Goal: Task Accomplishment & Management: Manage account settings

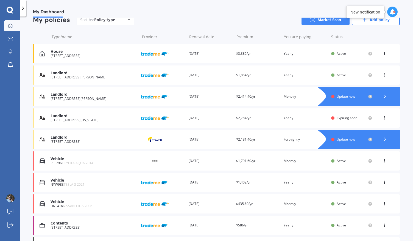
scroll to position [55, 0]
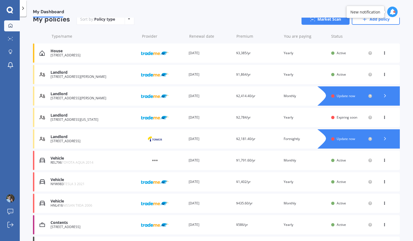
click at [113, 138] on div "Landlord" at bounding box center [94, 136] width 86 height 5
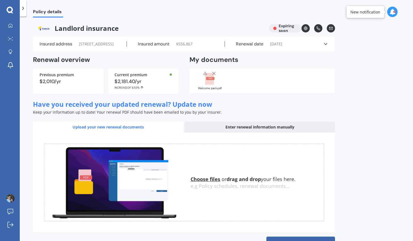
click at [207, 182] on u "Choose files" at bounding box center [206, 179] width 30 height 7
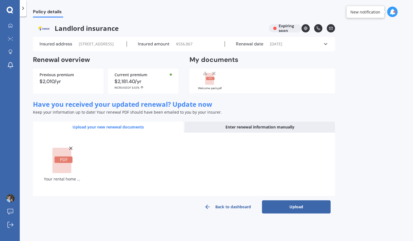
click at [290, 213] on button "Upload" at bounding box center [296, 206] width 69 height 13
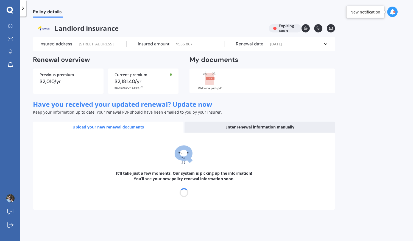
select select "15"
select select "08"
select select "2026"
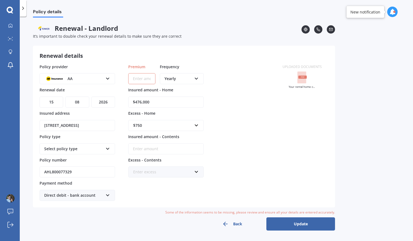
click at [143, 80] on input "Premium" at bounding box center [141, 78] width 27 height 11
drag, startPoint x: 151, startPoint y: 101, endPoint x: 132, endPoint y: 105, distance: 19.3
click at [132, 105] on input "$476,000" at bounding box center [166, 101] width 76 height 11
type input "$564,000"
click at [64, 150] on div "Select policy type Landlord Insurance" at bounding box center [78, 148] width 76 height 11
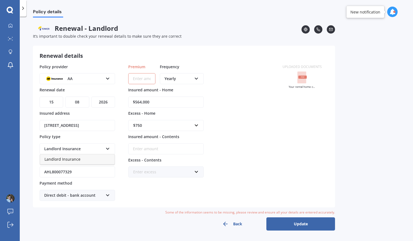
click at [73, 146] on div "Landlord Insurance" at bounding box center [73, 149] width 59 height 6
click at [71, 146] on div "Select policy type" at bounding box center [73, 149] width 59 height 6
click at [66, 158] on span "Landlord Insurance" at bounding box center [63, 158] width 36 height 5
click at [155, 171] on div "Enter excess" at bounding box center [162, 172] width 59 height 6
click at [155, 171] on input "text" at bounding box center [164, 171] width 71 height 10
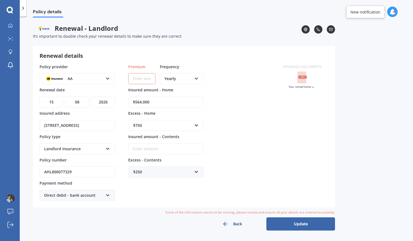
click at [266, 159] on div "Policy provider AA AA AMI AMP ANZ ASB Ando BNZ FMG Initio Kiwibank MAS NZI Othe…" at bounding box center [158, 132] width 237 height 137
click at [146, 77] on input "Premium" at bounding box center [141, 78] width 27 height 11
type input "$75.76"
click at [180, 77] on div "Yearly" at bounding box center [178, 79] width 27 height 6
click at [175, 128] on span "Fortnightly" at bounding box center [175, 128] width 20 height 5
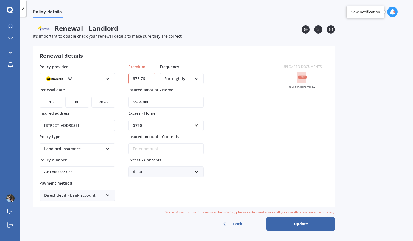
click at [160, 169] on div "$250" at bounding box center [162, 172] width 59 height 6
click at [157, 171] on input "text" at bounding box center [164, 171] width 71 height 10
click at [243, 169] on div "Policy provider AA AA AMI AMP ANZ ASB Ando BNZ FMG Initio Kiwibank MAS NZI Othe…" at bounding box center [158, 132] width 237 height 137
click at [302, 219] on button "Update" at bounding box center [300, 223] width 69 height 13
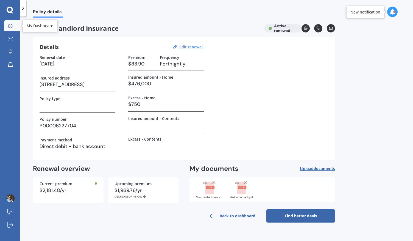
click at [8, 25] on div at bounding box center [10, 25] width 8 height 5
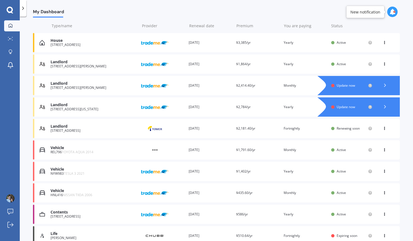
scroll to position [82, 0]
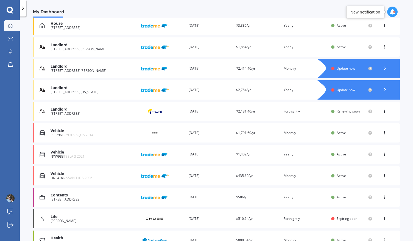
click at [68, 66] on div "Landlord" at bounding box center [94, 66] width 86 height 5
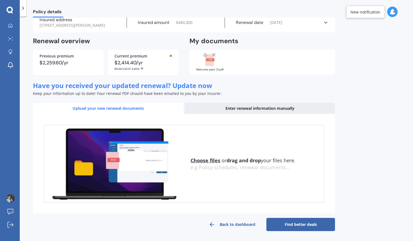
scroll to position [30, 0]
click at [205, 164] on div "e.g Policy schedules, renewal documents..." at bounding box center [257, 167] width 133 height 6
click at [204, 160] on u "Choose files" at bounding box center [206, 160] width 30 height 7
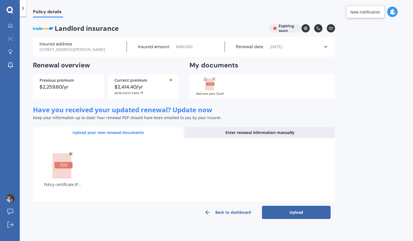
scroll to position [0, 0]
click at [292, 217] on button "Upload" at bounding box center [296, 211] width 69 height 13
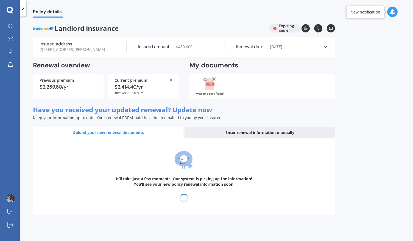
select select "03"
select select "09"
select select "2026"
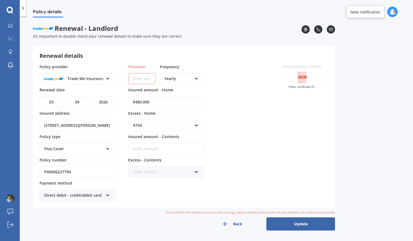
click at [149, 78] on input "Premium" at bounding box center [141, 78] width 27 height 11
type input "$2,500.00"
drag, startPoint x: 151, startPoint y: 101, endPoint x: 138, endPoint y: 104, distance: 13.2
click at [138, 104] on input "$480,000" at bounding box center [166, 101] width 76 height 11
type input "$489,000"
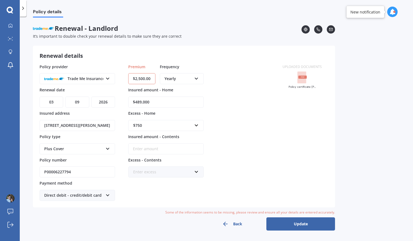
click at [292, 222] on button "Update" at bounding box center [300, 223] width 69 height 13
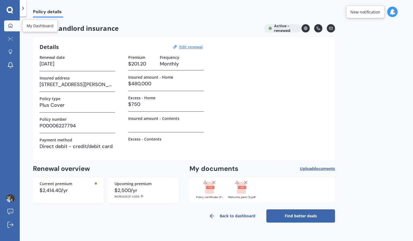
click at [9, 23] on link "My Dashboard" at bounding box center [12, 25] width 16 height 11
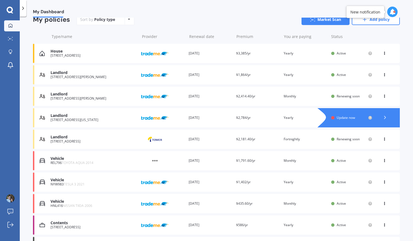
scroll to position [55, 0]
click at [67, 117] on div "Landlord" at bounding box center [94, 115] width 86 height 5
